Goal: Task Accomplishment & Management: Use online tool/utility

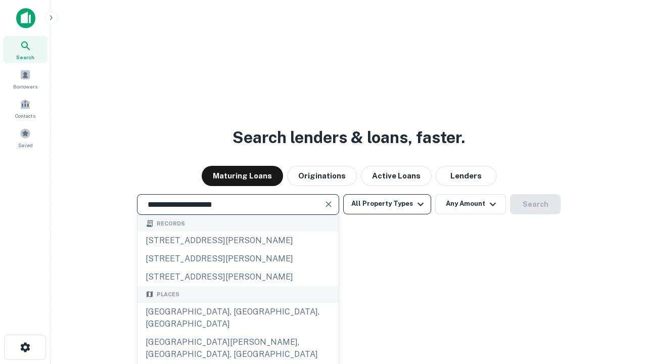
click at [238, 333] on div "[GEOGRAPHIC_DATA], [GEOGRAPHIC_DATA], [GEOGRAPHIC_DATA]" at bounding box center [238, 318] width 201 height 30
click at [387, 204] on button "All Property Types" at bounding box center [387, 204] width 88 height 20
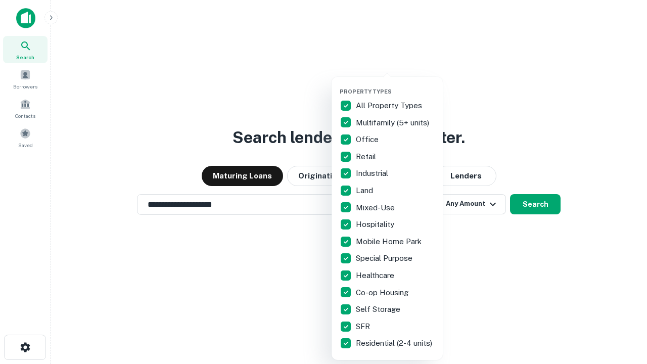
type input "**********"
click at [396, 85] on button "button" at bounding box center [395, 85] width 111 height 1
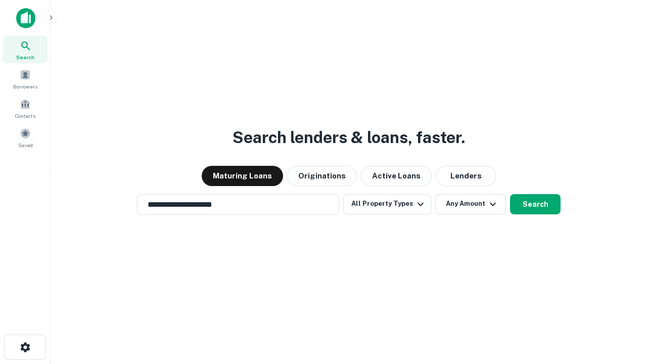
scroll to position [6, 122]
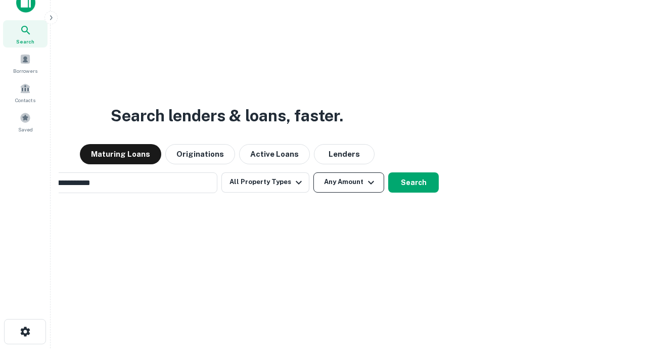
click at [314, 172] on button "Any Amount" at bounding box center [349, 182] width 71 height 20
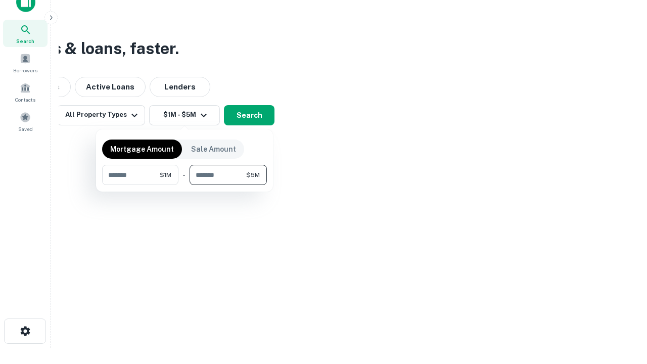
type input "*******"
click at [185, 185] on button "button" at bounding box center [184, 185] width 165 height 1
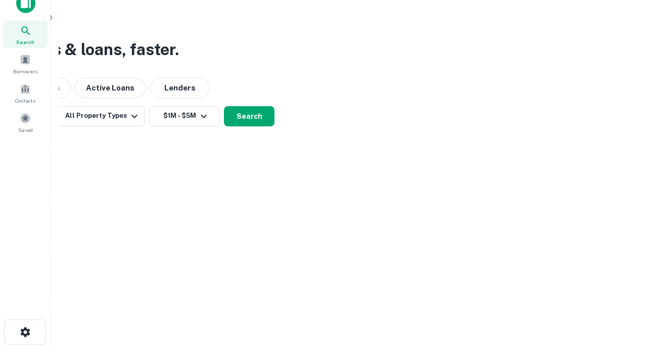
scroll to position [6, 187]
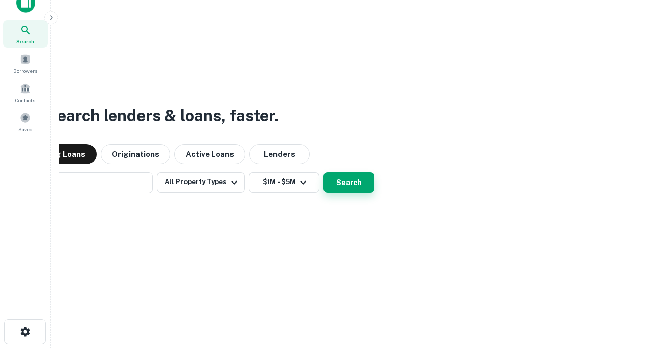
click at [324, 172] on button "Search" at bounding box center [349, 182] width 51 height 20
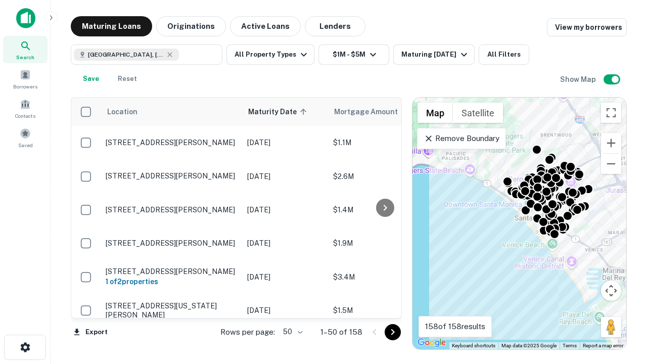
click at [291, 332] on body "Search Borrowers Contacts Saved Maturing Loans Originations Active Loans Lender…" at bounding box center [323, 182] width 647 height 364
click at [292, 307] on li "25" at bounding box center [291, 306] width 29 height 18
